Goal: Information Seeking & Learning: Learn about a topic

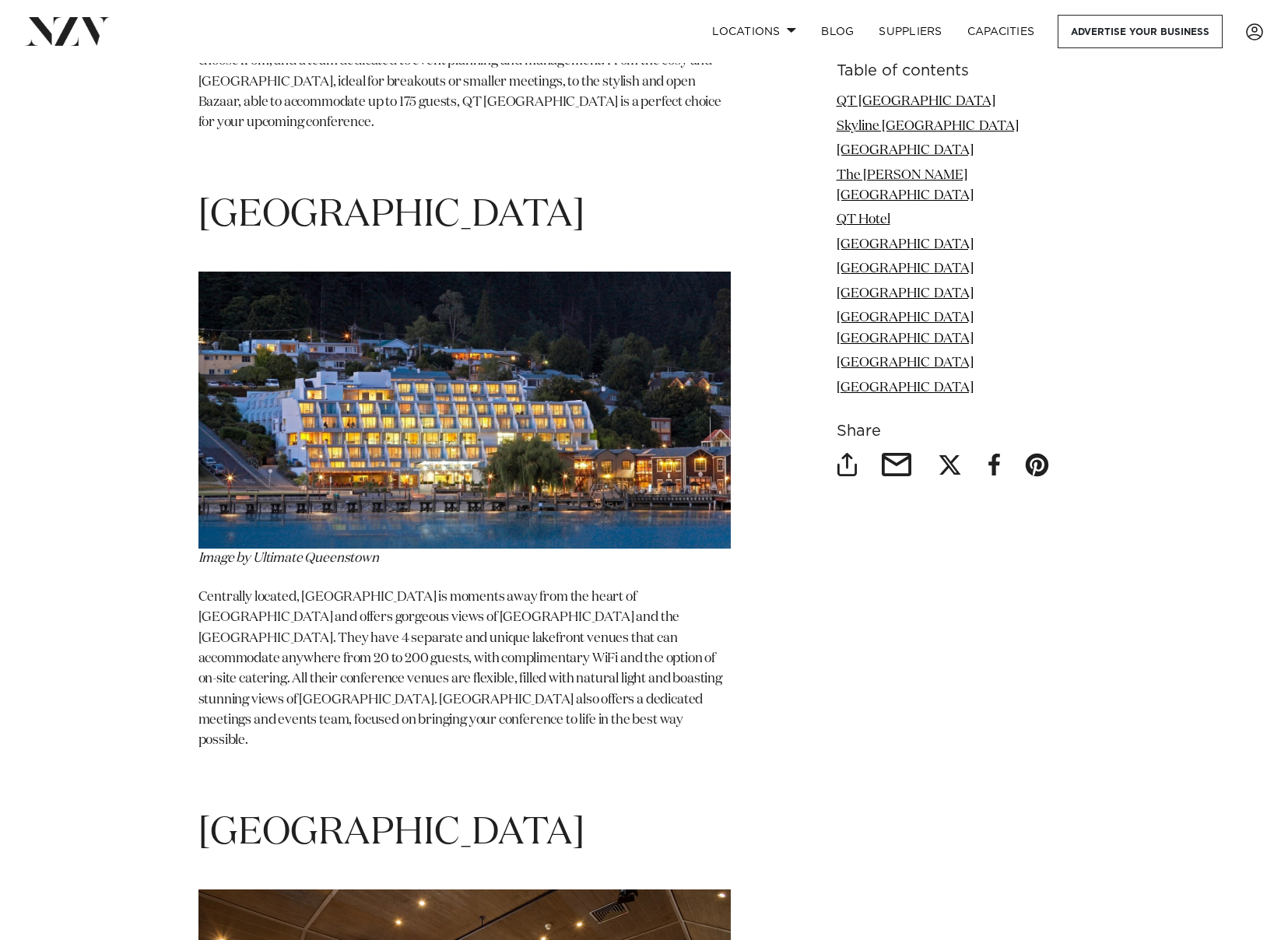
scroll to position [5215, 0]
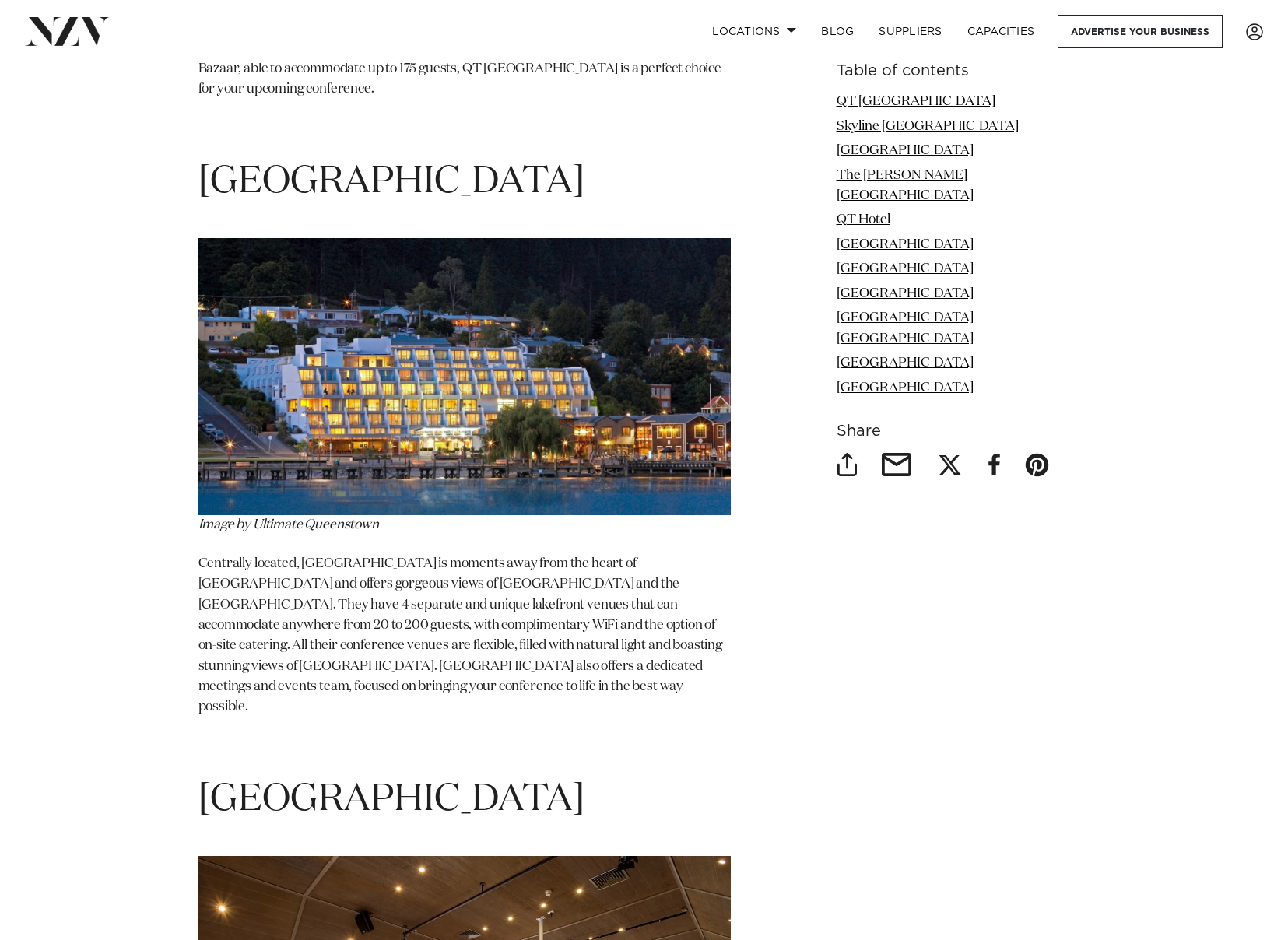
drag, startPoint x: 453, startPoint y: 135, endPoint x: 177, endPoint y: 74, distance: 282.7
click at [177, 74] on div "Table of contents QT [GEOGRAPHIC_DATA] [GEOGRAPHIC_DATA] [GEOGRAPHIC_DATA] [GEO…" at bounding box center [644, 571] width 1096 height 7591
copy span "[GEOGRAPHIC_DATA]"
click at [441, 407] on img at bounding box center [464, 377] width 533 height 277
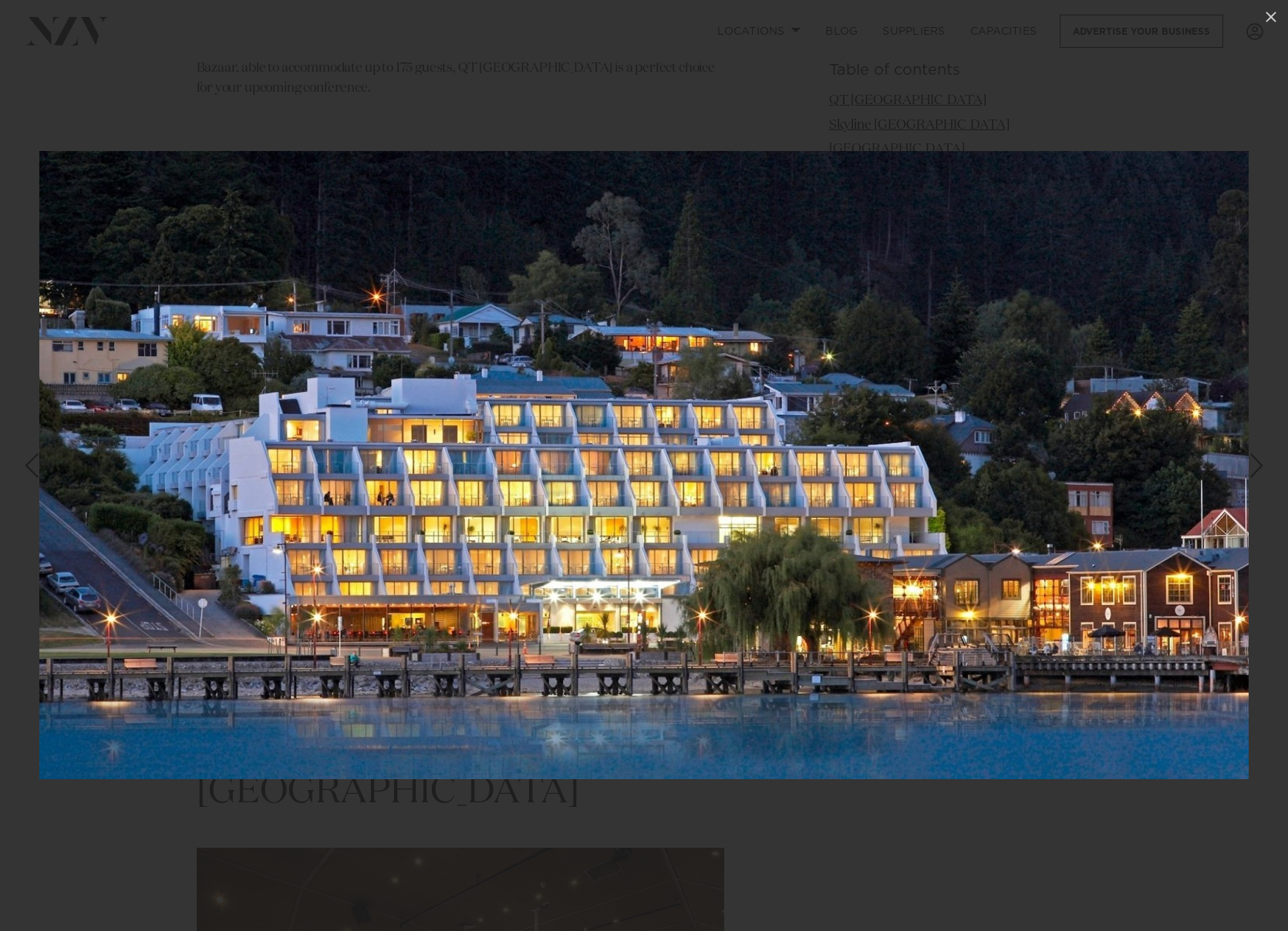
click at [1040, 53] on div at bounding box center [644, 466] width 1288 height 931
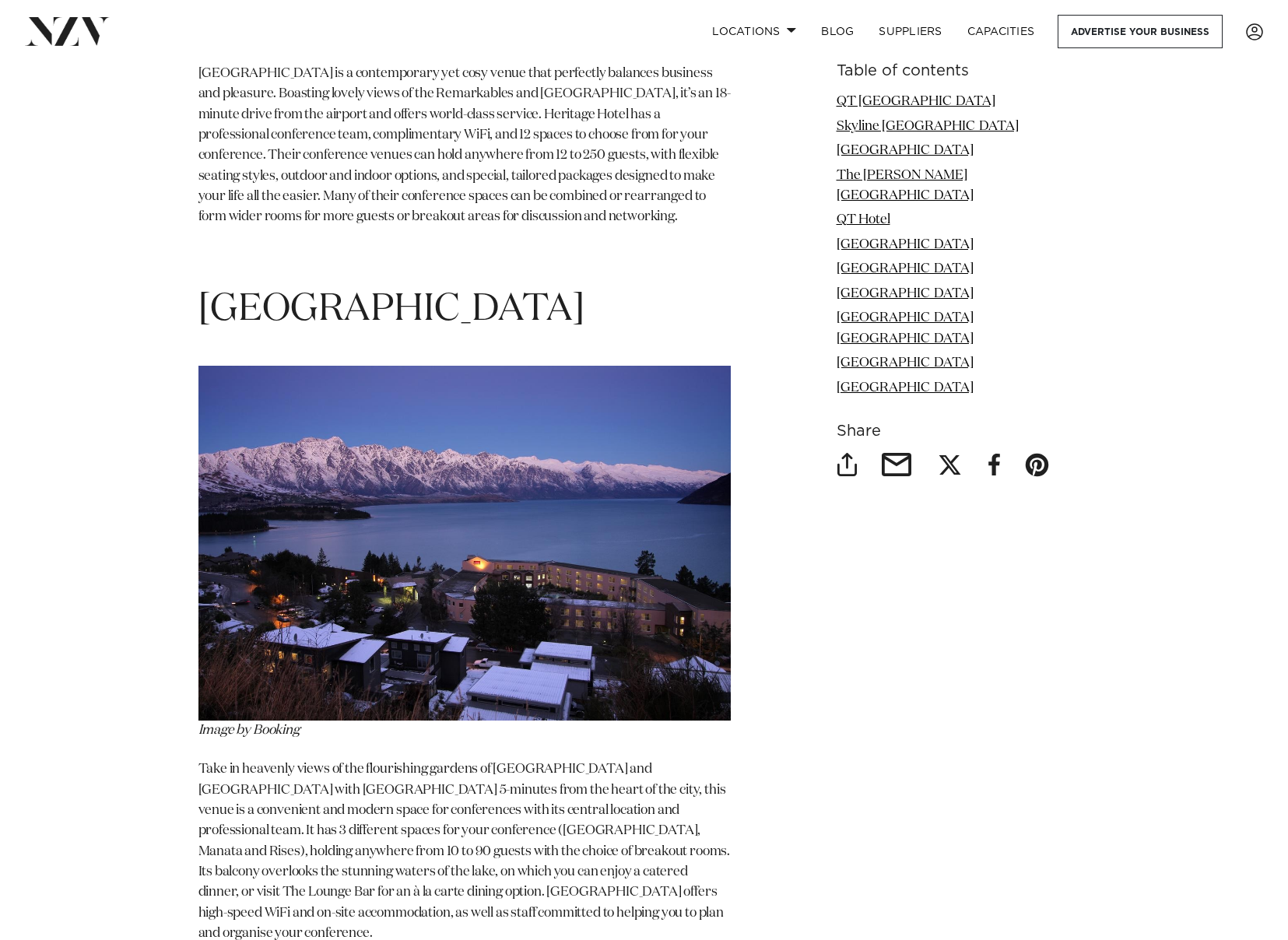
scroll to position [8641, 0]
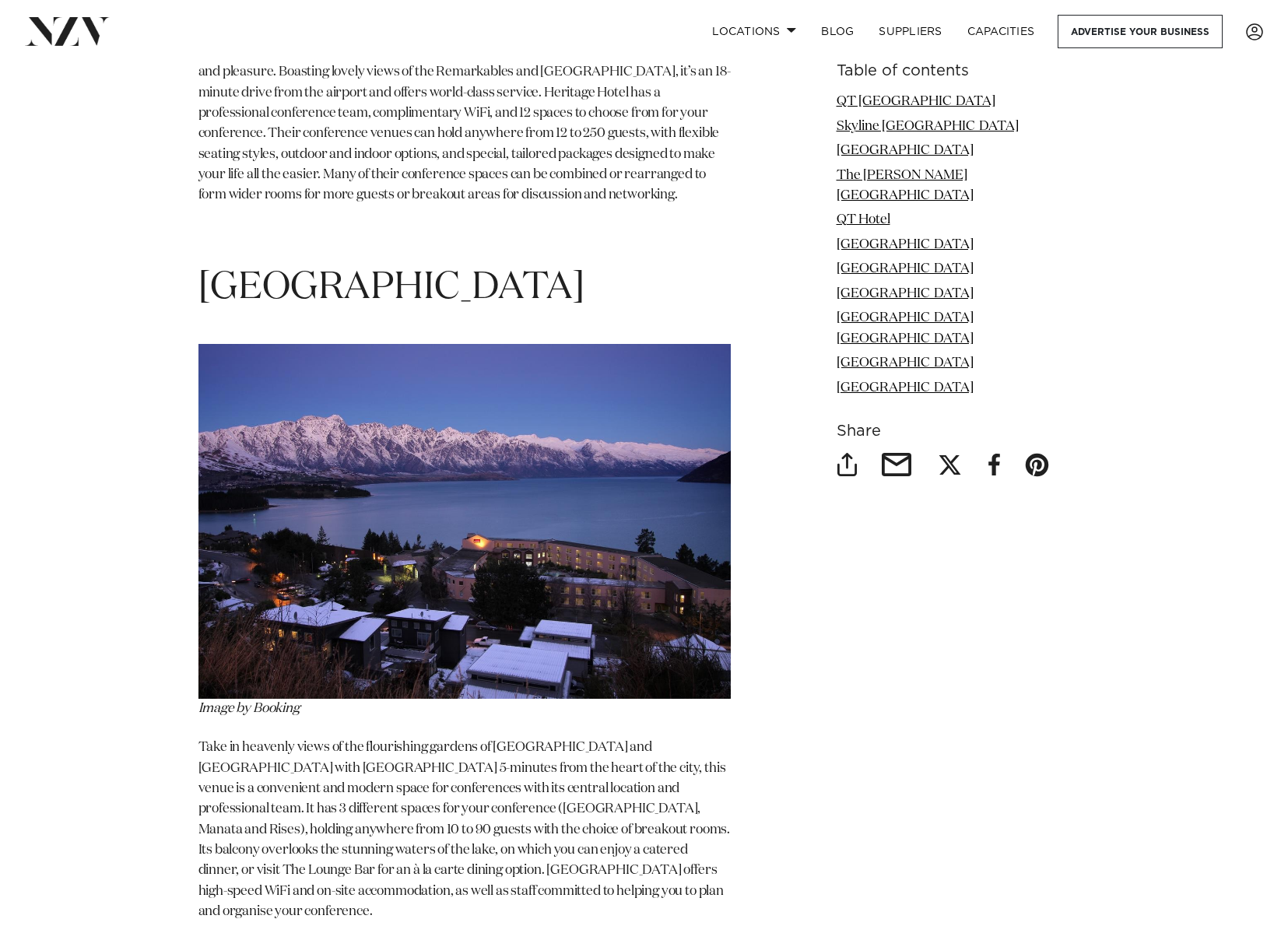
click at [680, 264] on h1 "[GEOGRAPHIC_DATA]" at bounding box center [464, 288] width 533 height 49
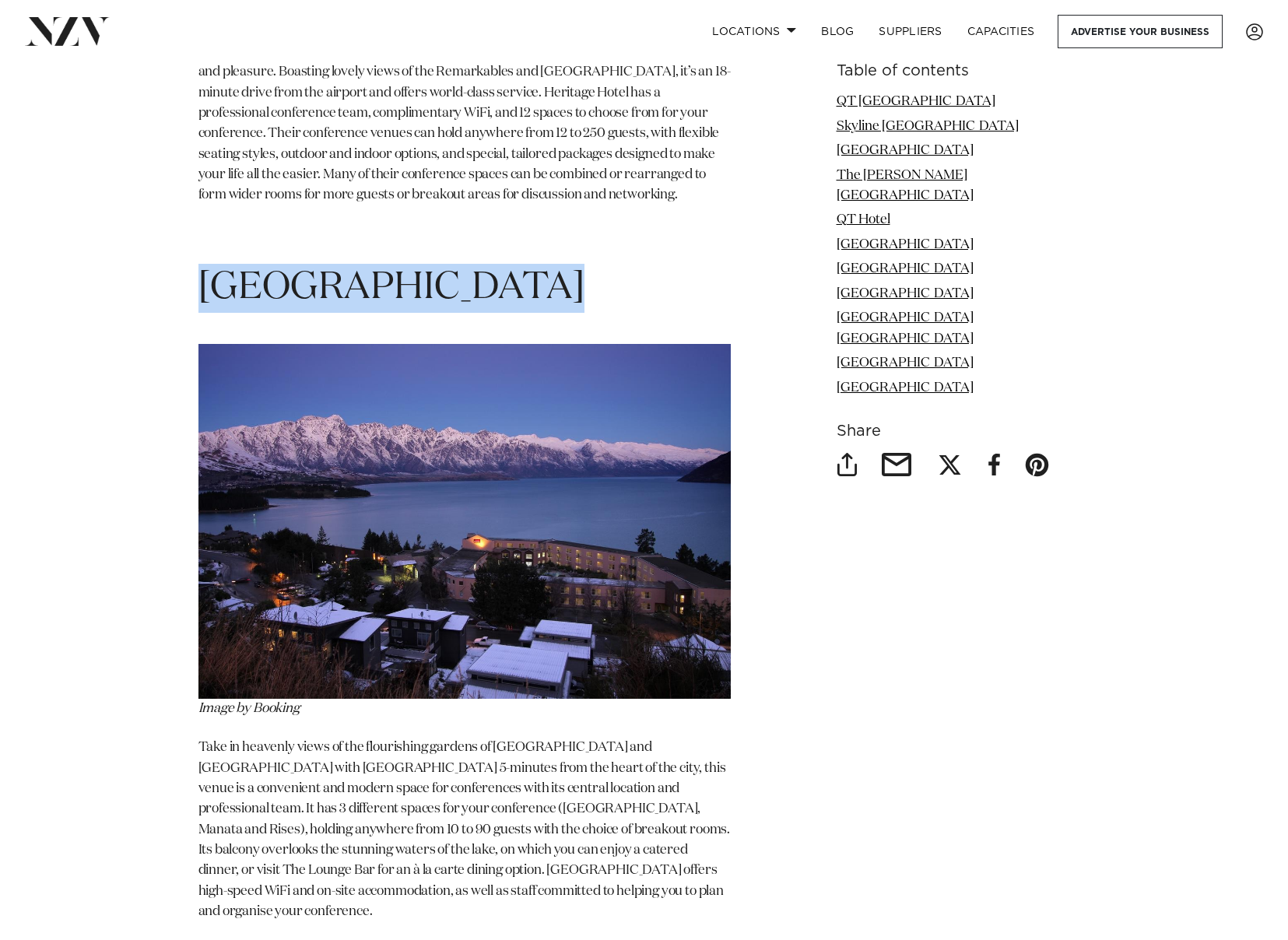
click at [680, 264] on h1 "[GEOGRAPHIC_DATA]" at bounding box center [464, 288] width 533 height 49
copy section "[GEOGRAPHIC_DATA]"
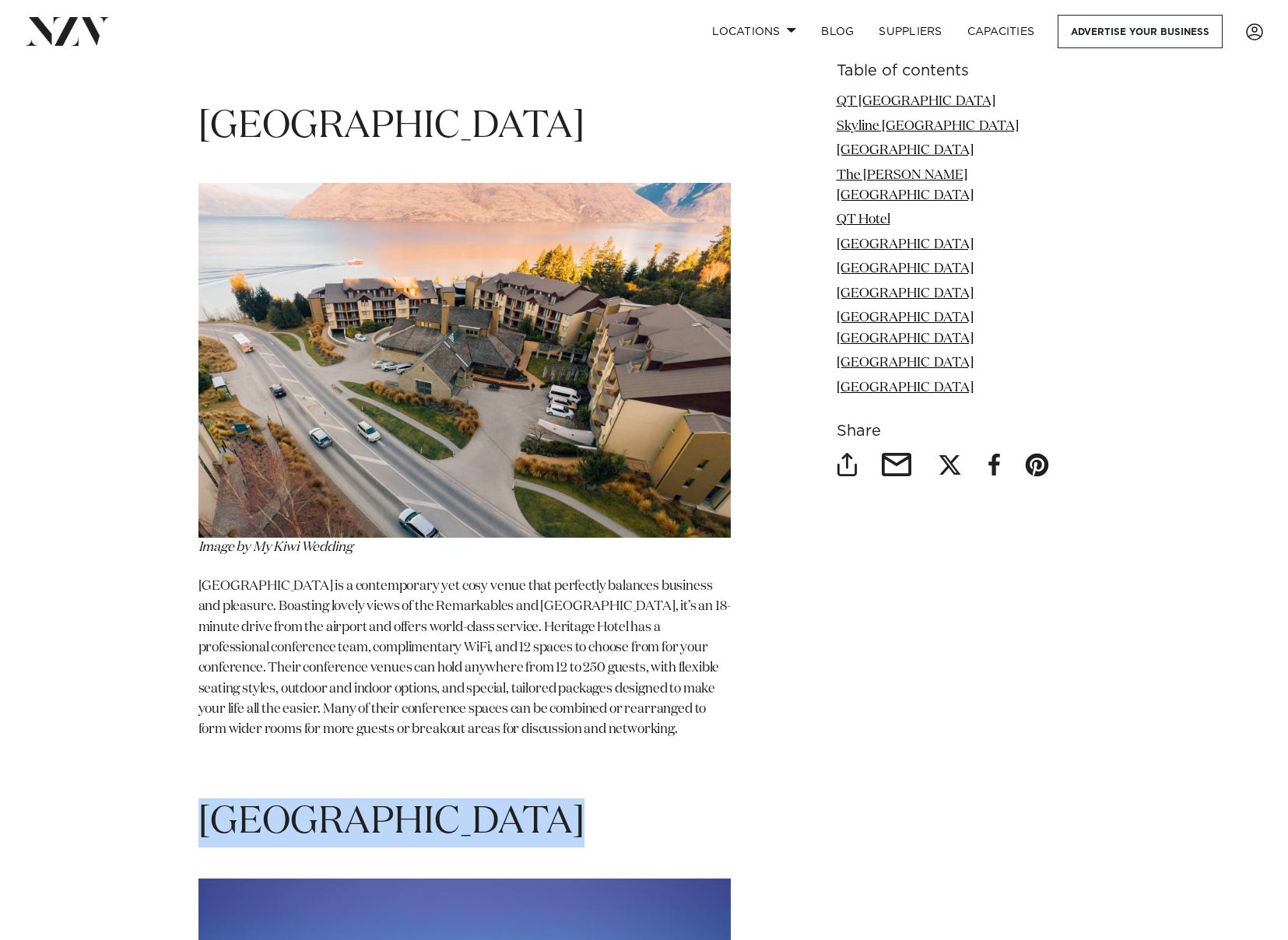
scroll to position [7940, 0]
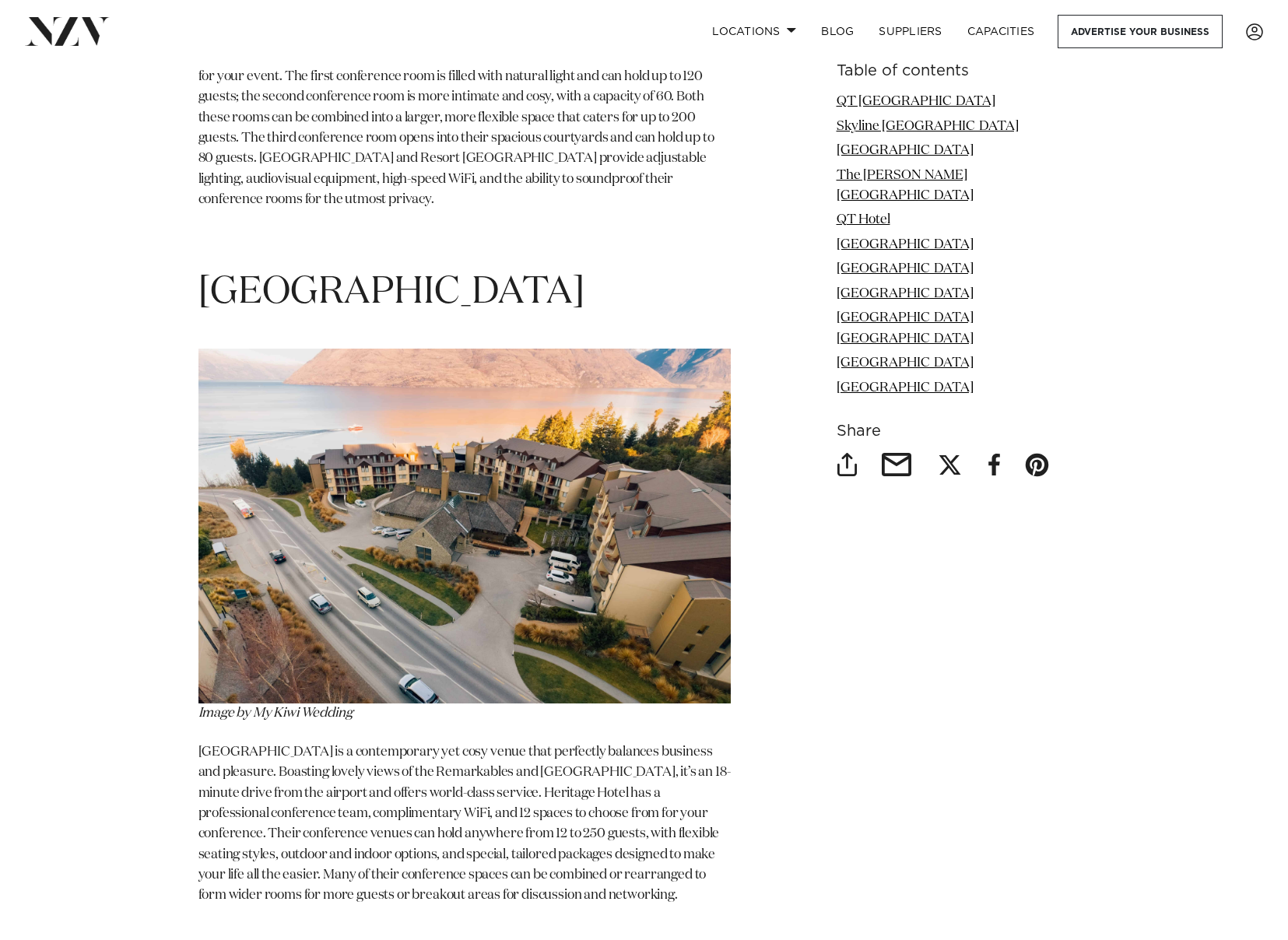
click at [409, 274] on span "[GEOGRAPHIC_DATA]" at bounding box center [391, 292] width 386 height 37
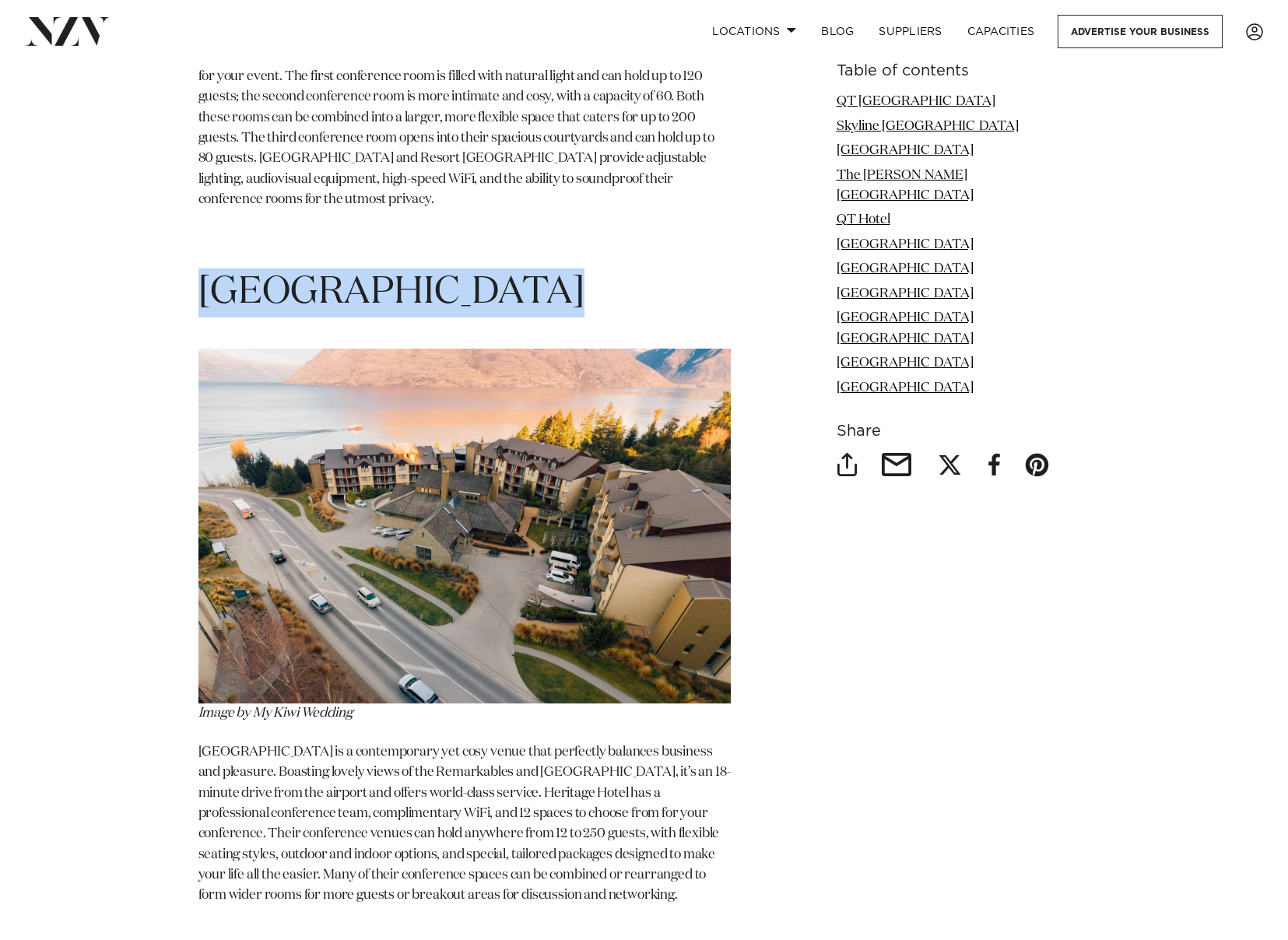
click at [409, 274] on span "[GEOGRAPHIC_DATA]" at bounding box center [391, 292] width 386 height 37
copy section "[GEOGRAPHIC_DATA]"
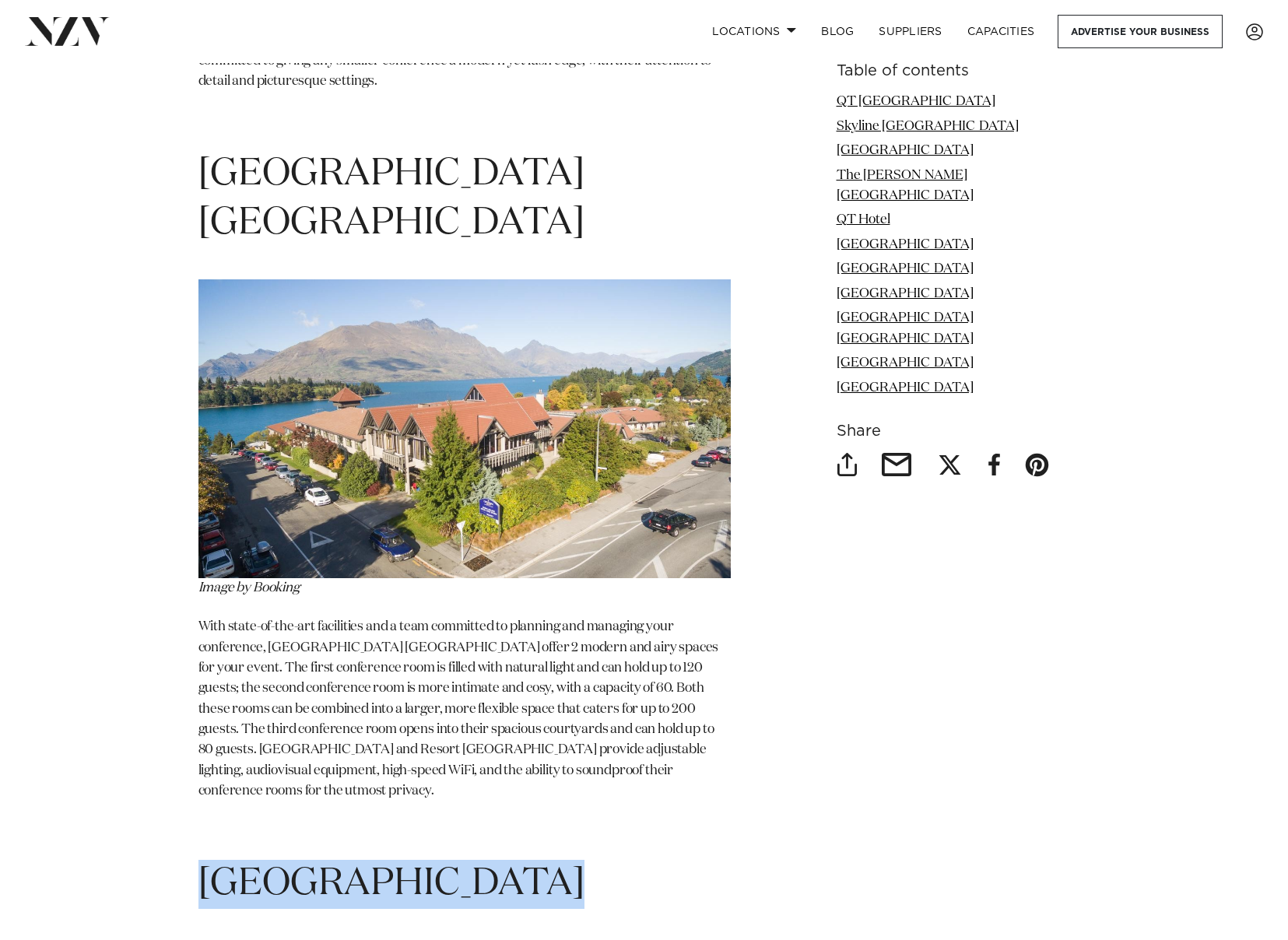
scroll to position [7784, 0]
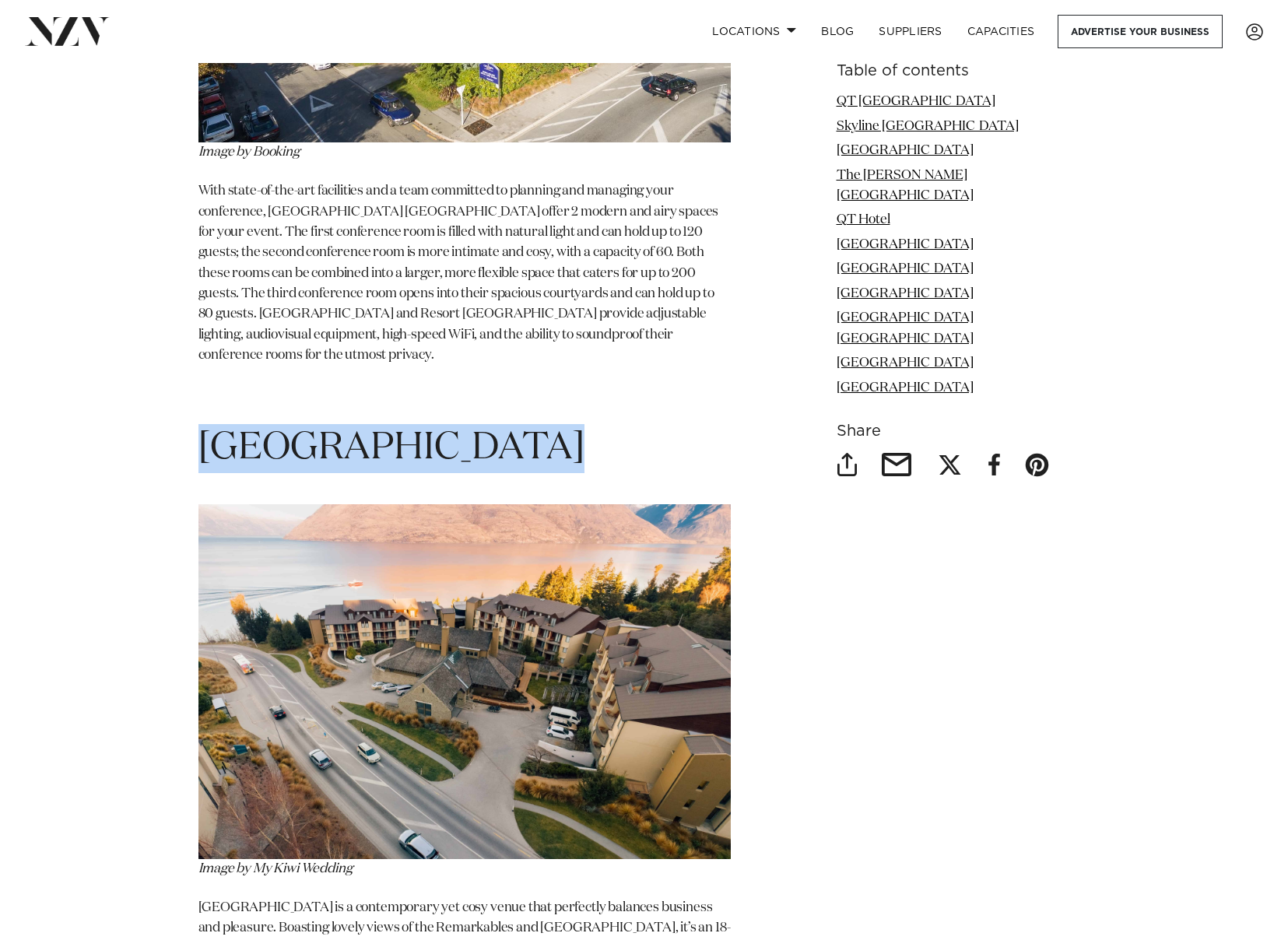
copy section "[GEOGRAPHIC_DATA]"
